Goal: Information Seeking & Learning: Learn about a topic

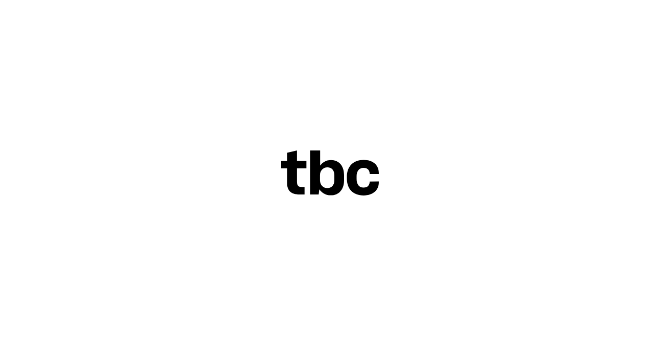
scroll to position [12, 0]
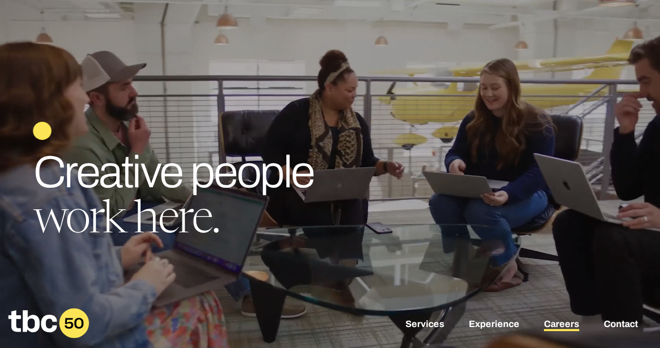
click at [564, 322] on link "Careers" at bounding box center [561, 325] width 35 height 12
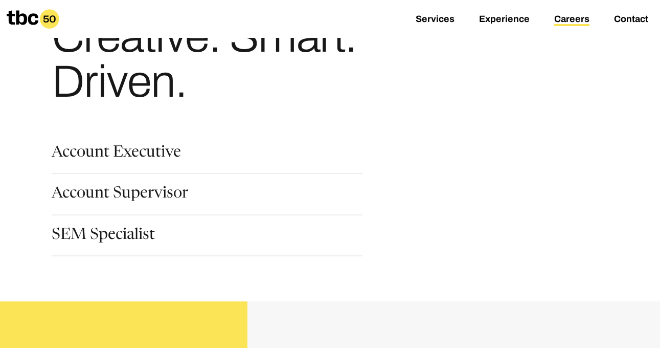
scroll to position [69, 0]
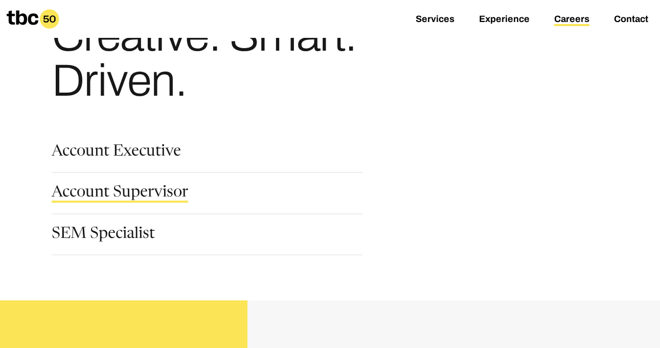
click at [140, 191] on link "Account Supervisor" at bounding box center [120, 193] width 137 height 17
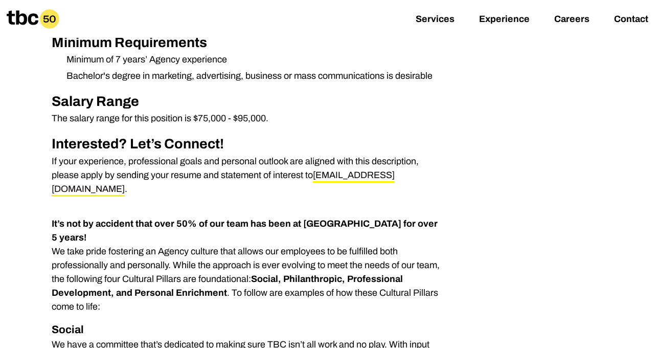
scroll to position [568, 0]
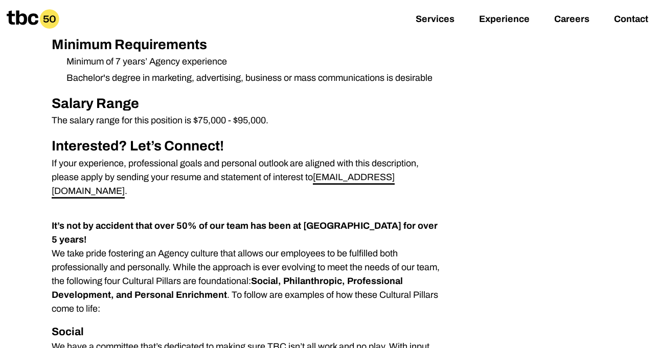
drag, startPoint x: 315, startPoint y: 179, endPoint x: 369, endPoint y: 181, distance: 53.2
click at [369, 181] on link "[EMAIL_ADDRESS][DOMAIN_NAME]" at bounding box center [223, 185] width 343 height 27
drag, startPoint x: 381, startPoint y: 179, endPoint x: 315, endPoint y: 181, distance: 66.0
click at [315, 181] on p "If your experience, professional goals and personal outlook are aligned with th…" at bounding box center [248, 176] width 393 height 41
copy link "[EMAIL_ADDRESS][DOMAIN_NAME]"
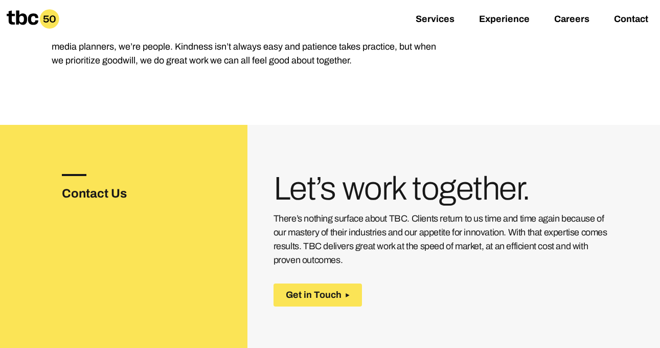
scroll to position [1546, 0]
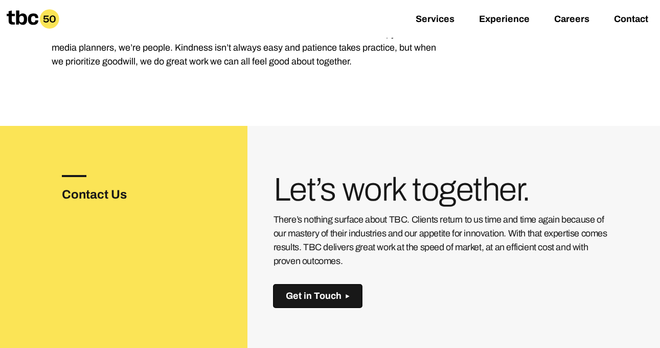
click at [300, 290] on span "Get in Touch" at bounding box center [314, 295] width 56 height 11
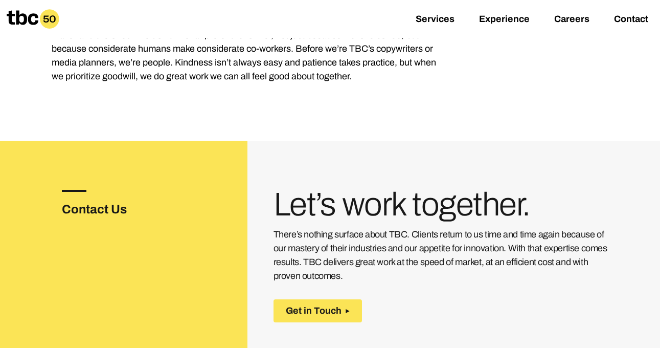
scroll to position [1541, 0]
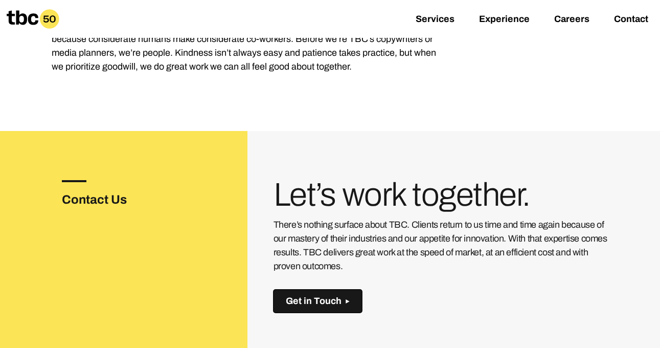
click at [318, 289] on button "Get in Touch" at bounding box center [318, 300] width 88 height 23
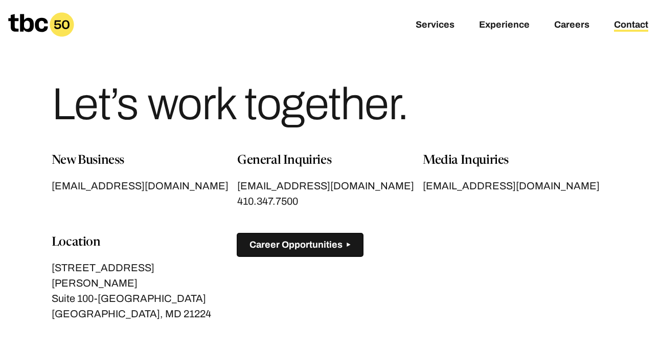
click at [283, 243] on span "Career Opportunities" at bounding box center [295, 244] width 93 height 11
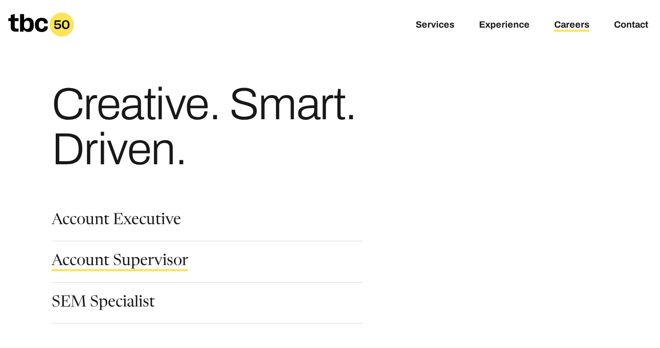
click at [177, 261] on link "Account Supervisor" at bounding box center [120, 262] width 137 height 17
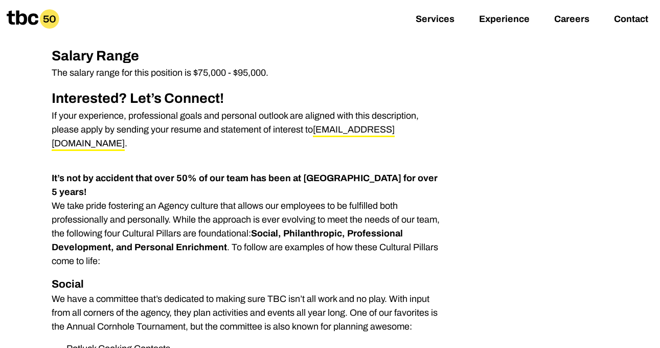
scroll to position [615, 0]
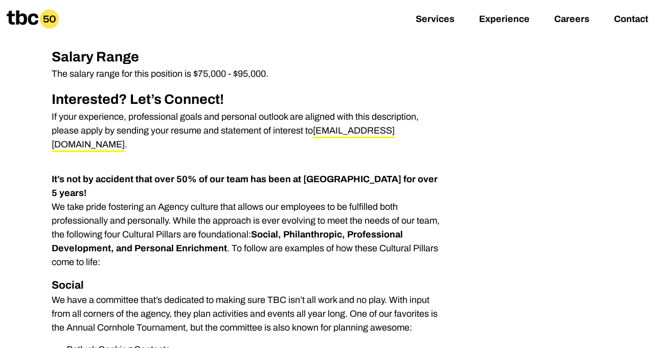
drag, startPoint x: 314, startPoint y: 132, endPoint x: 381, endPoint y: 134, distance: 67.0
click at [381, 134] on p "If your experience, professional goals and personal outlook are aligned with th…" at bounding box center [248, 130] width 393 height 41
copy p "[EMAIL_ADDRESS][DOMAIN_NAME]"
click at [503, 22] on link "Experience" at bounding box center [504, 20] width 51 height 12
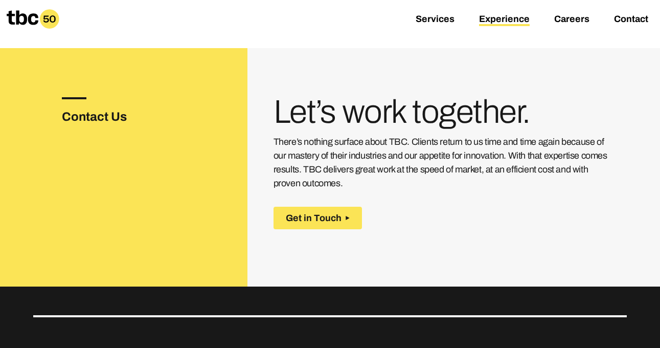
scroll to position [1310, 0]
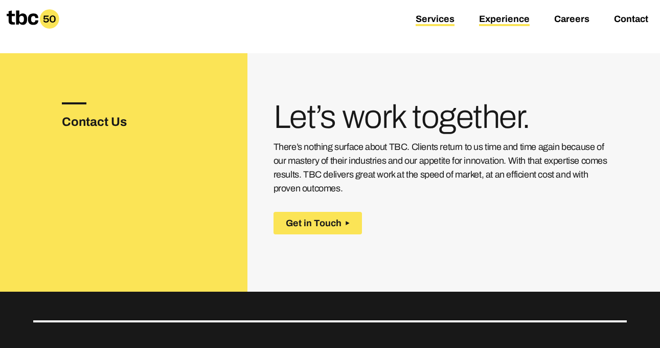
click at [447, 18] on link "Services" at bounding box center [435, 20] width 39 height 12
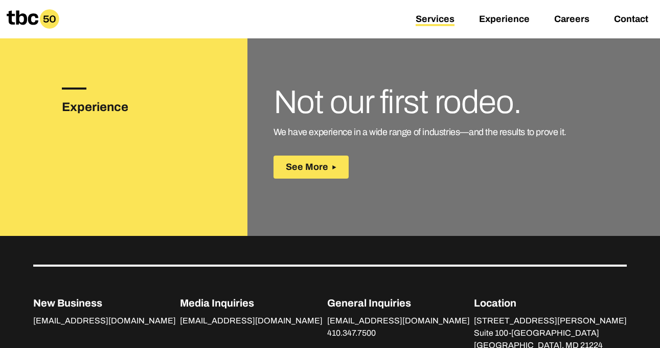
scroll to position [1662, 0]
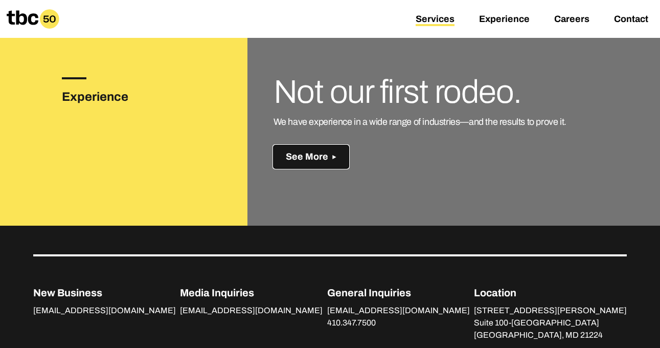
click at [316, 154] on span "See More" at bounding box center [307, 156] width 42 height 11
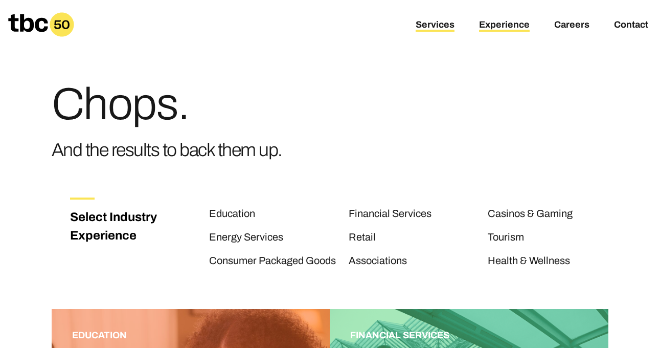
click at [432, 25] on link "Services" at bounding box center [435, 25] width 39 height 12
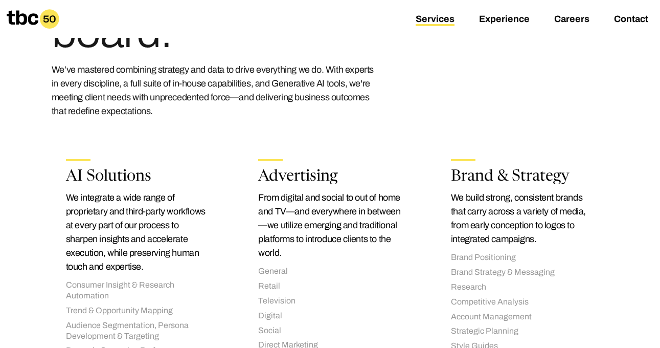
scroll to position [115, 0]
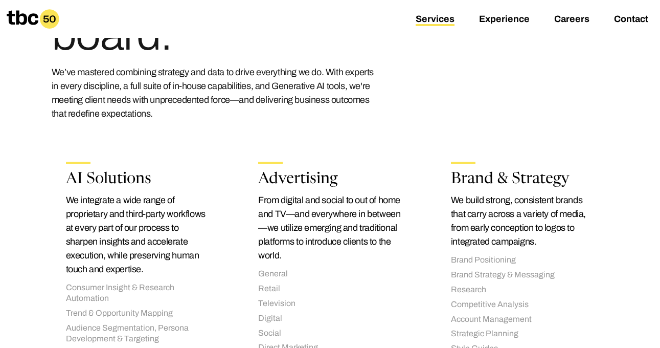
click at [41, 16] on icon at bounding box center [49, 18] width 19 height 19
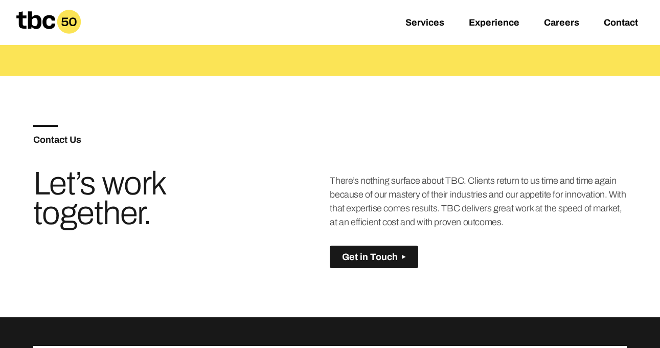
scroll to position [554, 0]
